Goal: Book appointment/travel/reservation

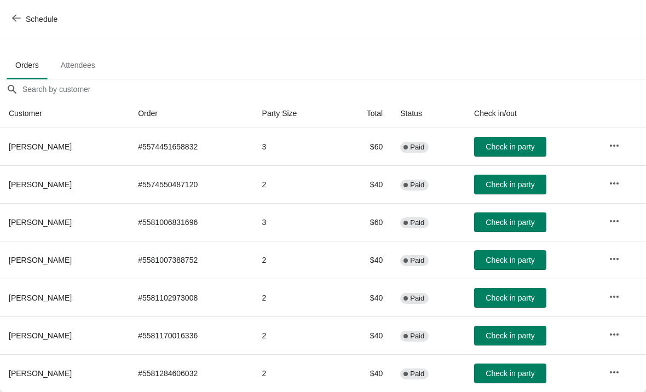
scroll to position [54, 0]
click at [507, 376] on span "Check in party" at bounding box center [510, 373] width 49 height 9
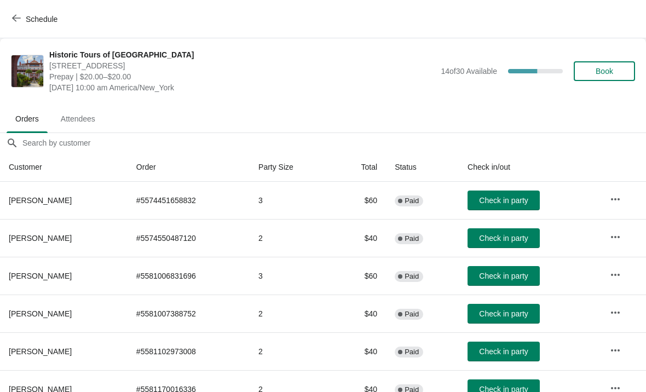
scroll to position [0, 0]
click at [25, 23] on span "Schedule" at bounding box center [35, 19] width 43 height 10
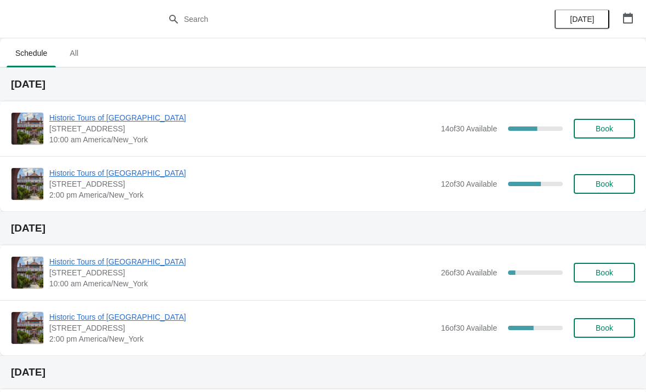
click at [73, 117] on span "Historic Tours of [GEOGRAPHIC_DATA]" at bounding box center [242, 117] width 386 height 11
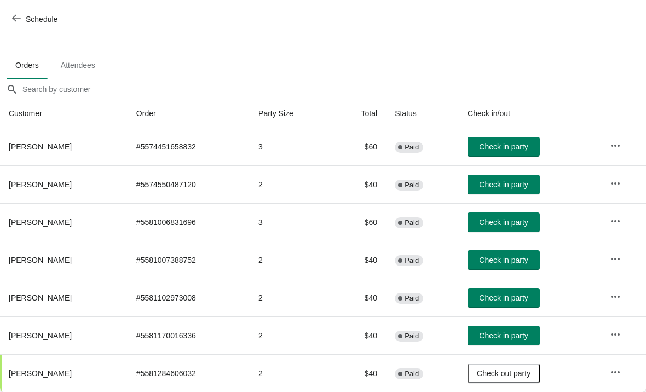
scroll to position [54, 0]
click at [513, 252] on button "Check in party" at bounding box center [504, 260] width 72 height 20
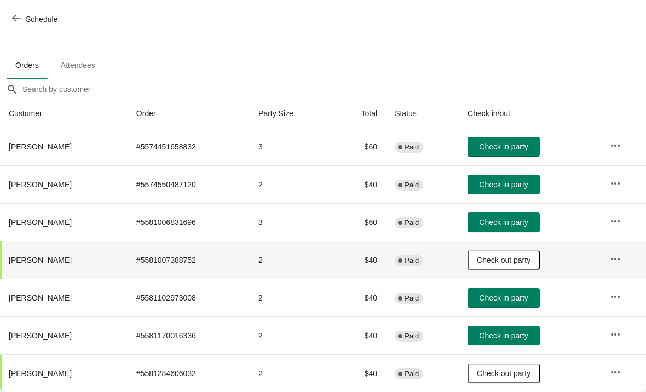
click at [21, 21] on span "Schedule" at bounding box center [35, 19] width 43 height 10
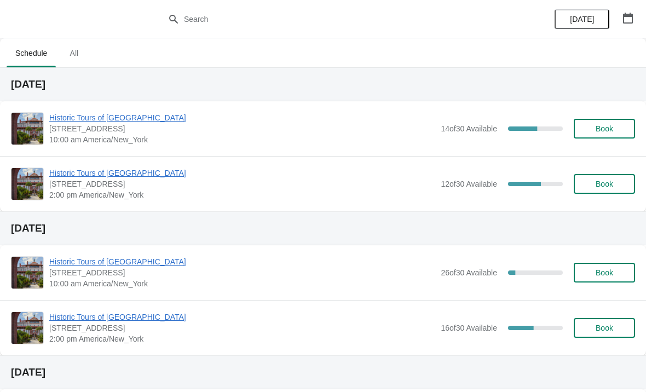
click at [600, 127] on span "Book" at bounding box center [605, 128] width 18 height 9
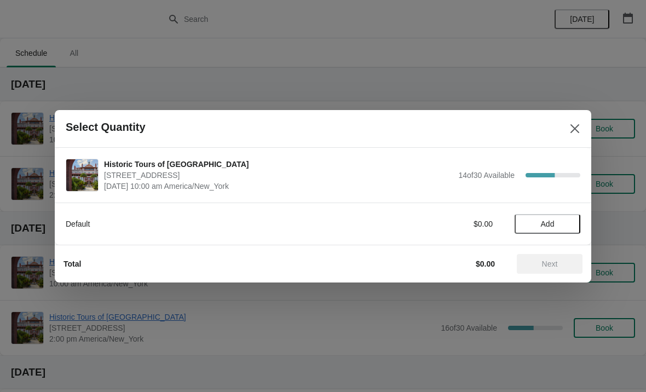
click at [547, 232] on button "Add" at bounding box center [548, 224] width 66 height 20
click at [571, 225] on icon at bounding box center [567, 224] width 12 height 12
click at [567, 226] on icon at bounding box center [567, 224] width 12 height 12
click at [524, 231] on div "Default $60.00 3" at bounding box center [323, 224] width 515 height 20
click at [566, 229] on icon at bounding box center [567, 224] width 12 height 12
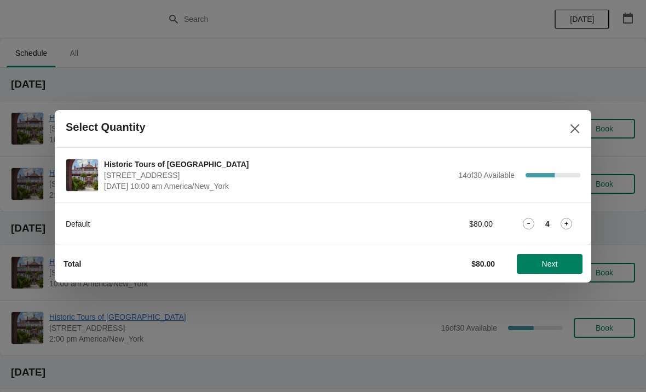
click at [528, 228] on icon at bounding box center [529, 224] width 12 height 12
click at [524, 226] on icon at bounding box center [529, 224] width 12 height 12
click at [547, 263] on span "Next" at bounding box center [550, 264] width 16 height 9
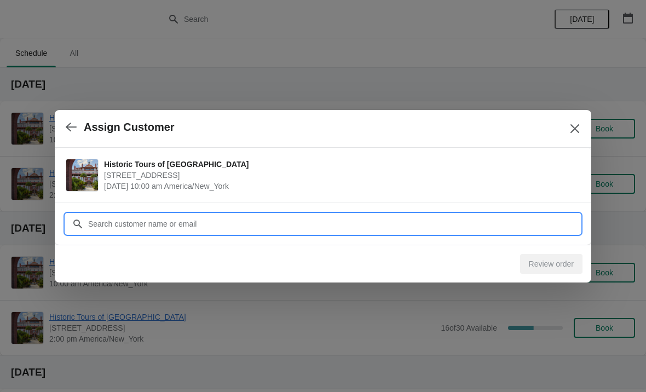
click at [487, 222] on input "Customer" at bounding box center [334, 224] width 493 height 20
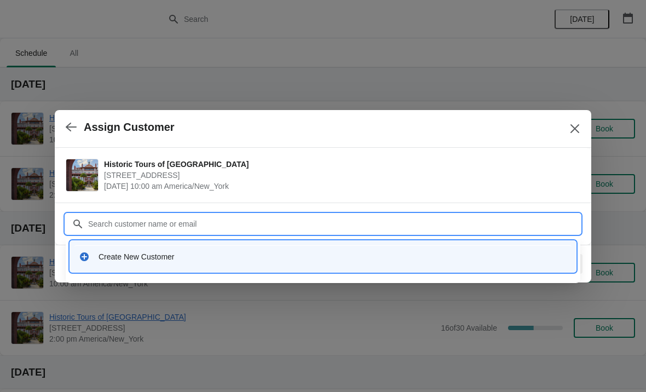
click at [142, 257] on div "Create New Customer" at bounding box center [333, 256] width 469 height 11
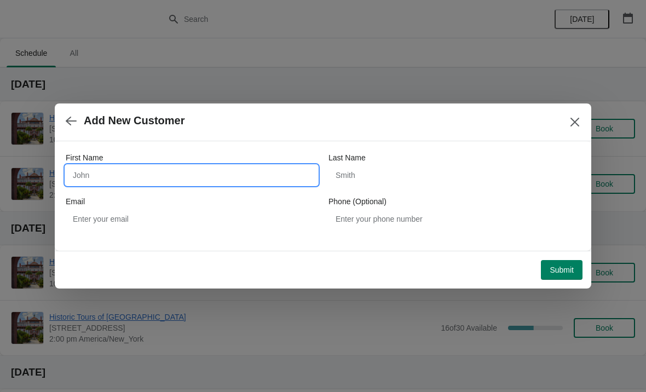
click at [135, 179] on input "First Name" at bounding box center [192, 175] width 252 height 20
type input "Lazlo"
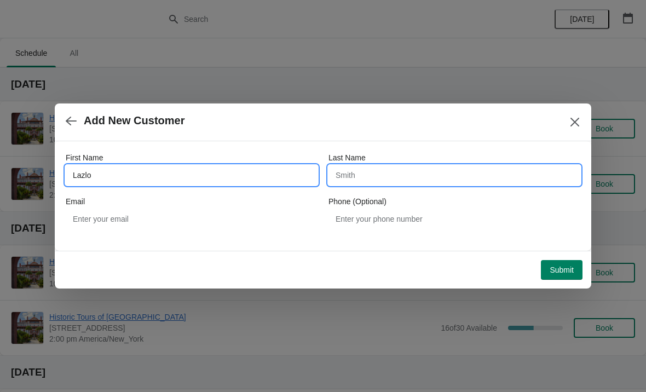
click at [366, 178] on input "Last Name" at bounding box center [455, 175] width 252 height 20
click at [131, 178] on input "Lazlo" at bounding box center [192, 175] width 252 height 20
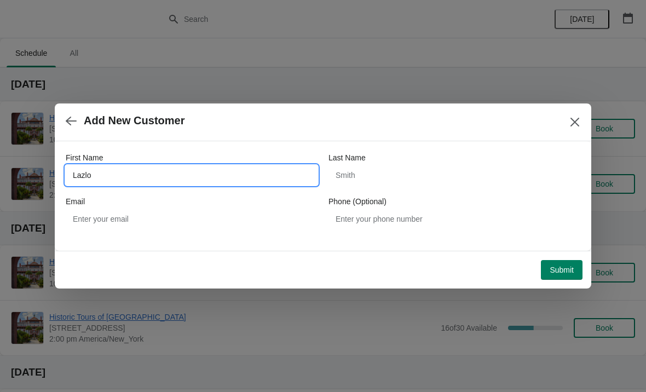
click at [433, 159] on div "Last Name" at bounding box center [455, 157] width 252 height 11
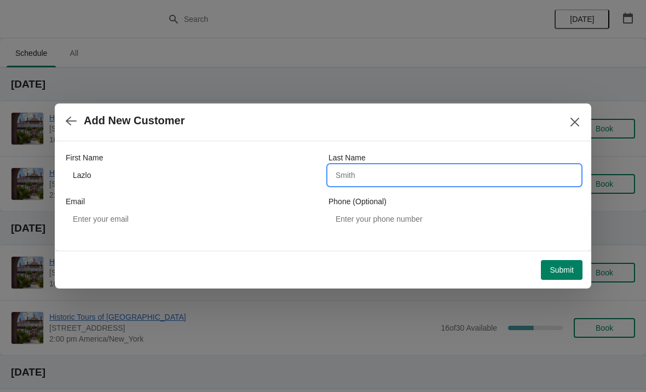
click at [388, 169] on input "Last Name" at bounding box center [455, 175] width 252 height 20
type input "Williamson"
click at [441, 147] on div "First Name Lazlo Last Name Williamson Email Phone (Optional)" at bounding box center [323, 190] width 515 height 99
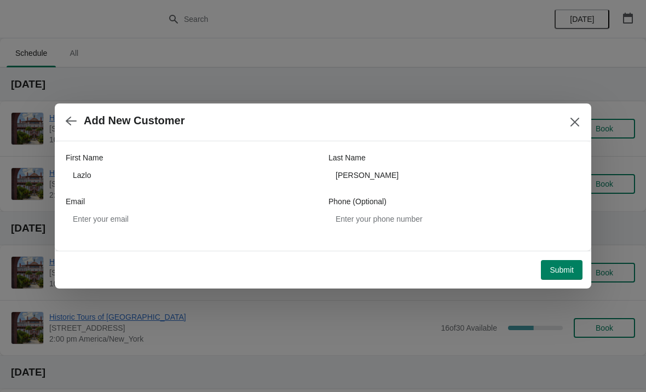
click at [562, 275] on button "Submit" at bounding box center [562, 270] width 42 height 20
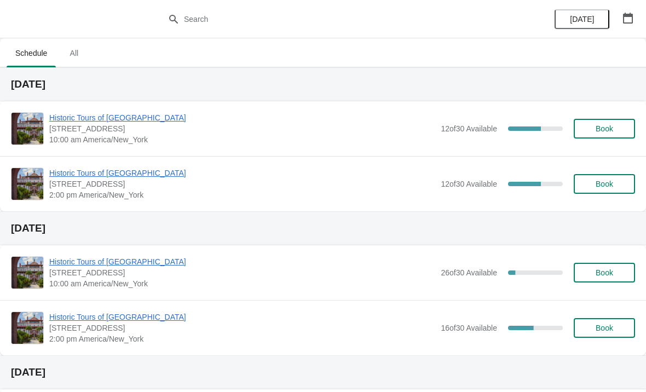
click at [609, 119] on button "Book" at bounding box center [604, 129] width 61 height 20
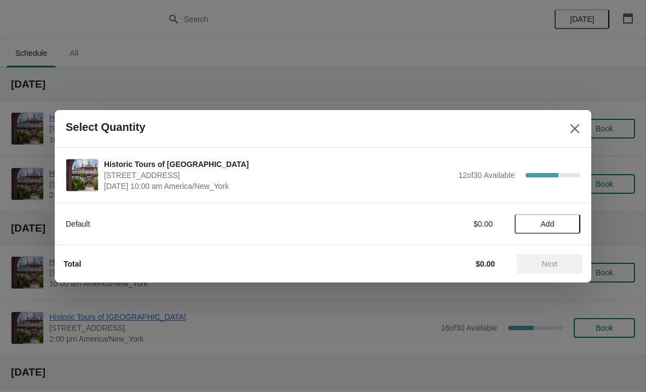
click at [552, 228] on span "Add" at bounding box center [548, 224] width 14 height 9
click at [565, 228] on icon at bounding box center [567, 224] width 12 height 12
click at [544, 267] on span "Next" at bounding box center [550, 264] width 16 height 9
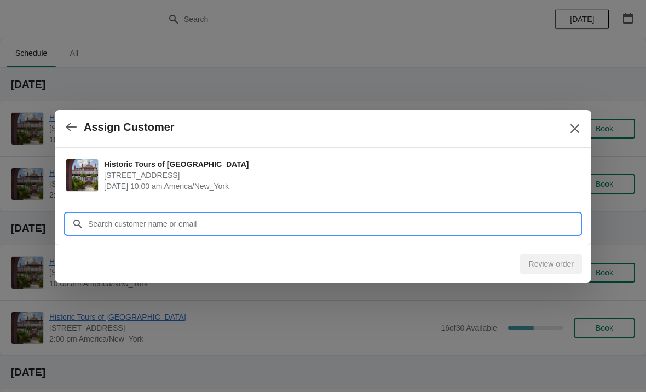
click at [505, 226] on input "Customer" at bounding box center [334, 224] width 493 height 20
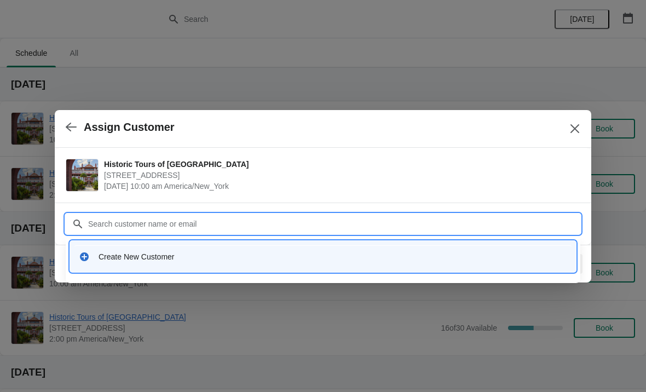
click at [139, 261] on div "Create New Customer" at bounding box center [333, 256] width 469 height 11
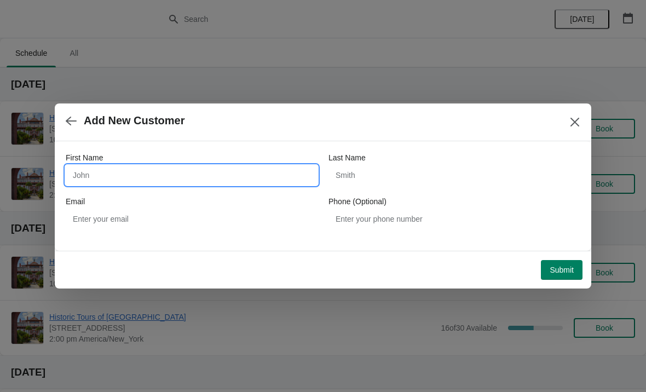
click at [129, 179] on input "First Name" at bounding box center [192, 175] width 252 height 20
type input "Mary"
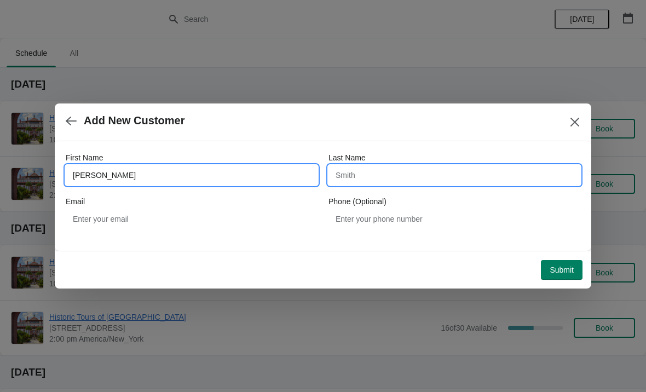
click at [387, 176] on input "Last Name" at bounding box center [455, 175] width 252 height 20
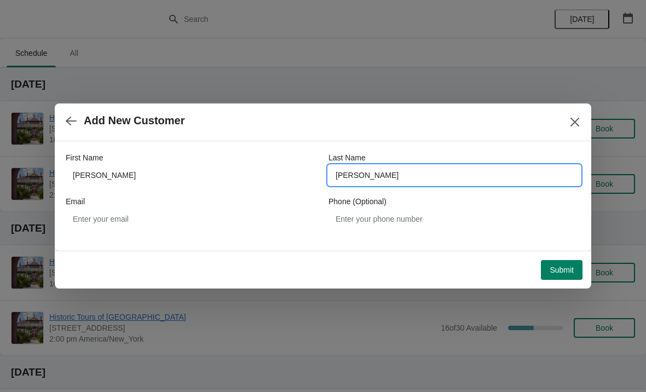
type input "Vella"
click at [412, 140] on div "Add New Customer" at bounding box center [323, 123] width 537 height 38
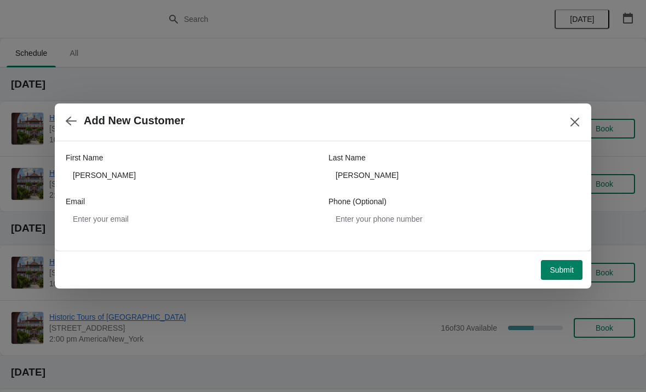
click at [562, 272] on span "Submit" at bounding box center [562, 270] width 24 height 9
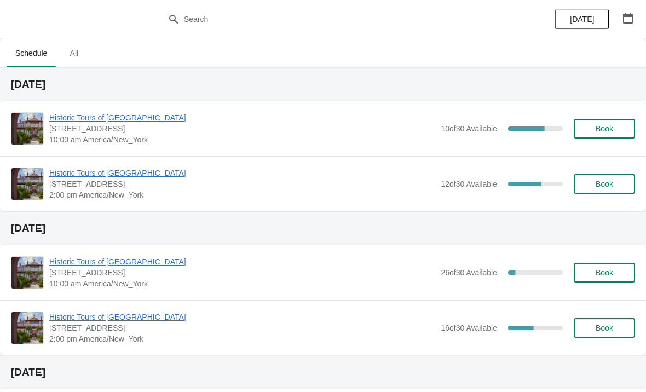
click at [329, 123] on span "Historic Tours of [GEOGRAPHIC_DATA]" at bounding box center [242, 117] width 386 height 11
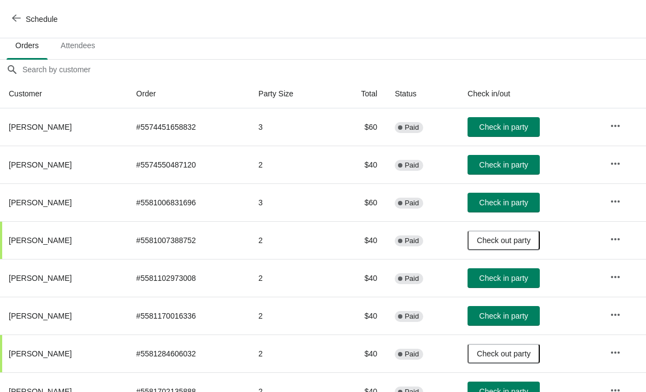
scroll to position [73, 0]
click at [503, 208] on button "Check in party" at bounding box center [504, 203] width 72 height 20
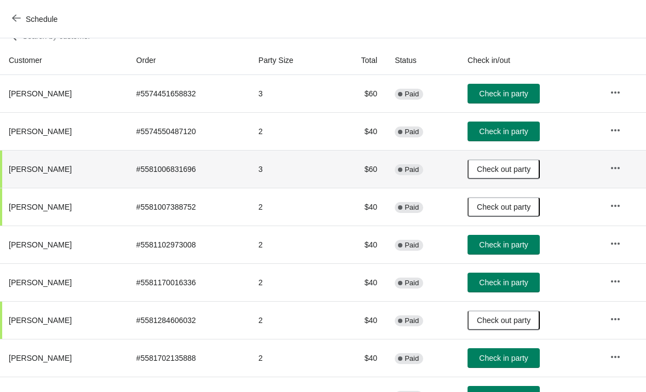
scroll to position [107, 0]
click at [503, 90] on span "Check in party" at bounding box center [503, 93] width 49 height 9
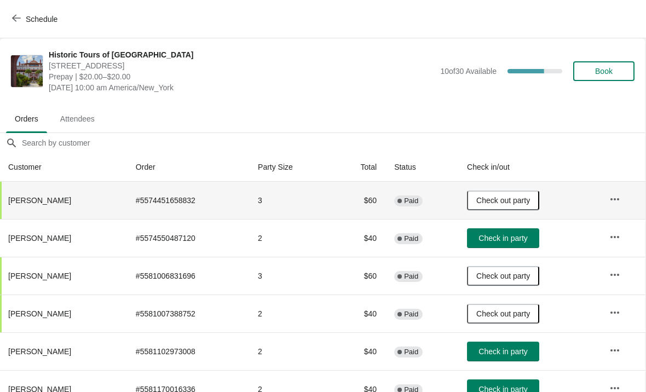
scroll to position [0, 1]
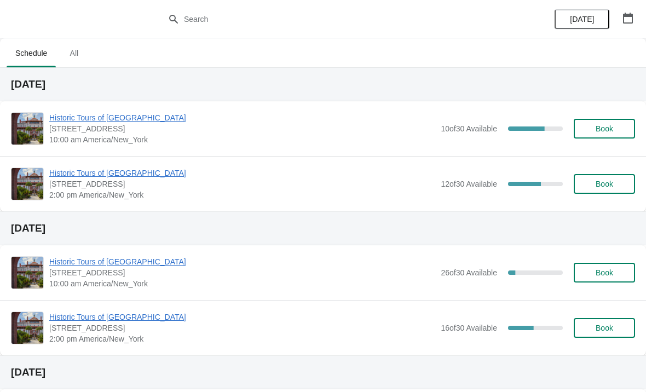
click at [604, 133] on span "Book" at bounding box center [605, 128] width 18 height 9
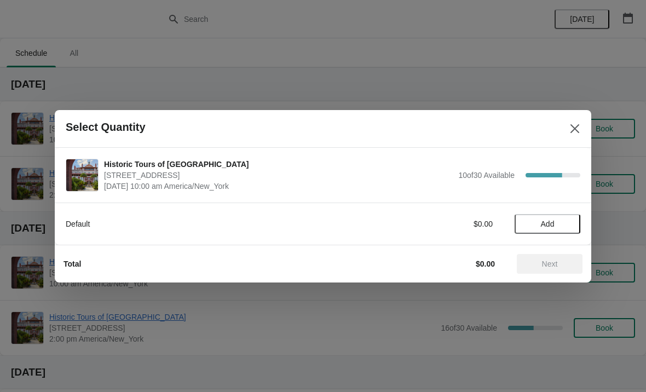
click at [551, 220] on span "Add" at bounding box center [548, 224] width 14 height 9
click at [565, 223] on icon at bounding box center [567, 224] width 12 height 12
click at [567, 256] on button "Next" at bounding box center [550, 264] width 66 height 20
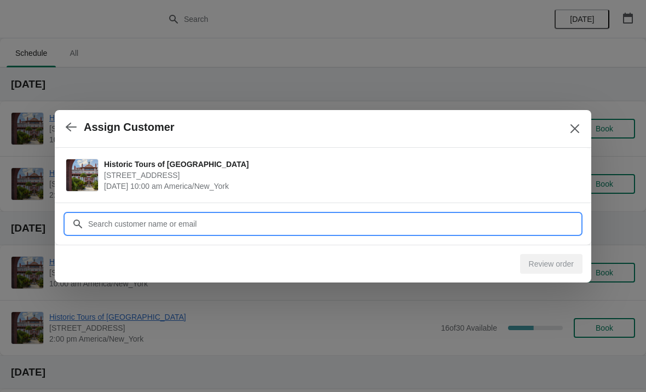
click at [503, 222] on input "Customer" at bounding box center [334, 224] width 493 height 20
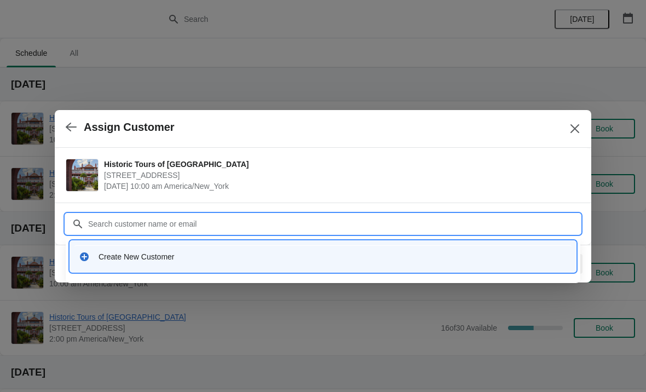
click at [220, 259] on div "Create New Customer" at bounding box center [333, 256] width 469 height 11
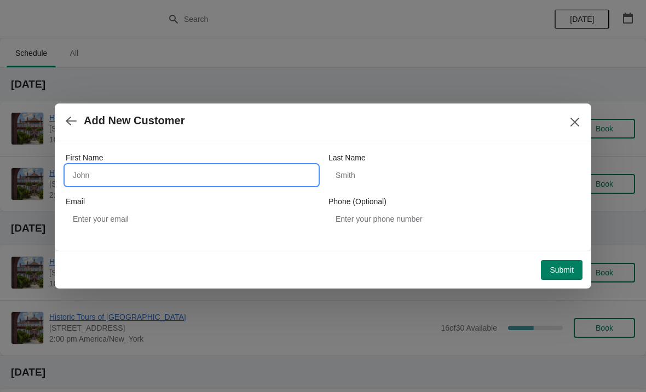
click at [244, 173] on input "First Name" at bounding box center [192, 175] width 252 height 20
type input "L"
type input "N"
type input "[PERSON_NAME]"
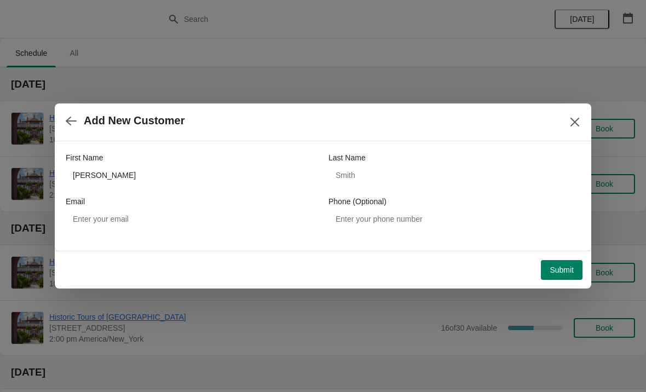
click at [564, 268] on span "Submit" at bounding box center [562, 270] width 24 height 9
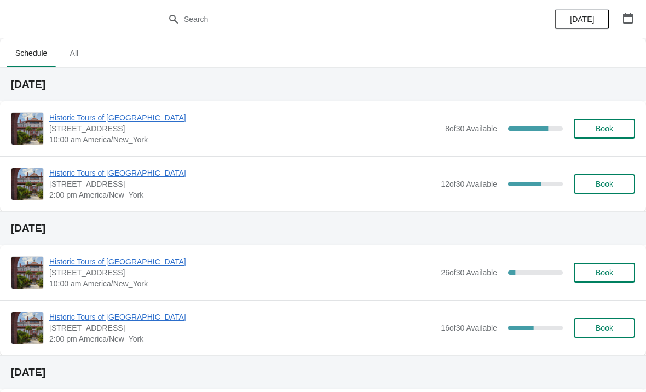
click at [78, 122] on span "Historic Tours of [GEOGRAPHIC_DATA]" at bounding box center [244, 117] width 391 height 11
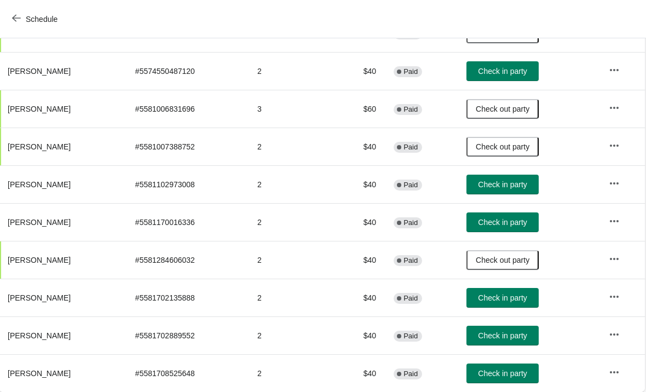
scroll to position [167, 1]
click at [492, 372] on span "Check in party" at bounding box center [503, 373] width 49 height 9
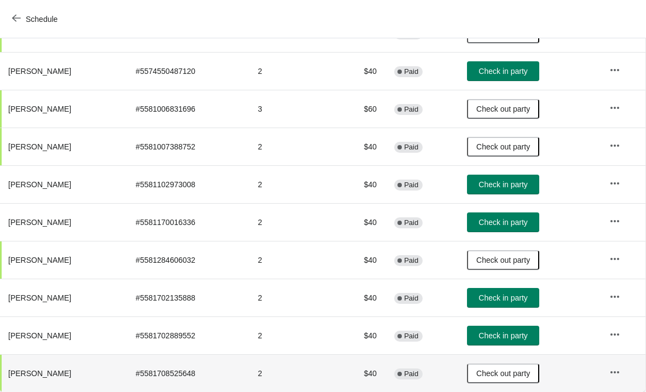
click at [493, 327] on button "Check in party" at bounding box center [503, 336] width 72 height 20
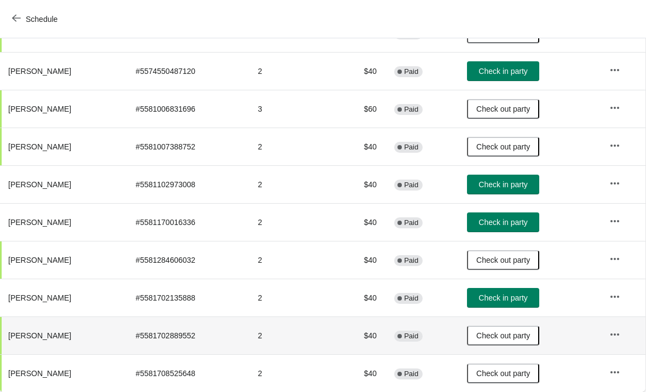
click at [492, 290] on button "Check in party" at bounding box center [503, 298] width 72 height 20
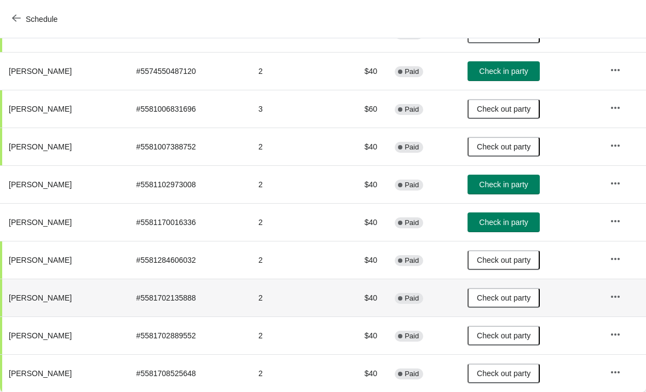
scroll to position [167, 0]
click at [512, 73] on span "Check in party" at bounding box center [503, 71] width 49 height 9
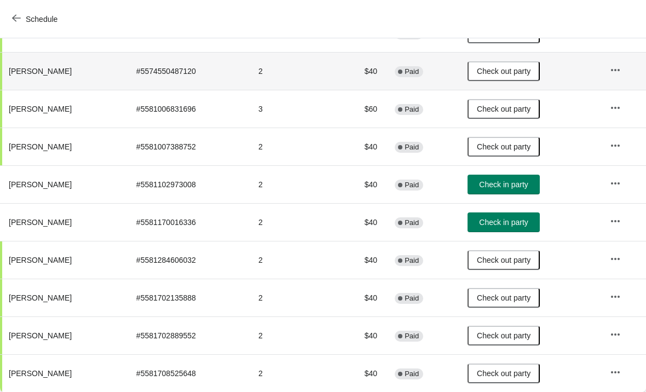
click at [507, 214] on button "Check in party" at bounding box center [504, 223] width 72 height 20
